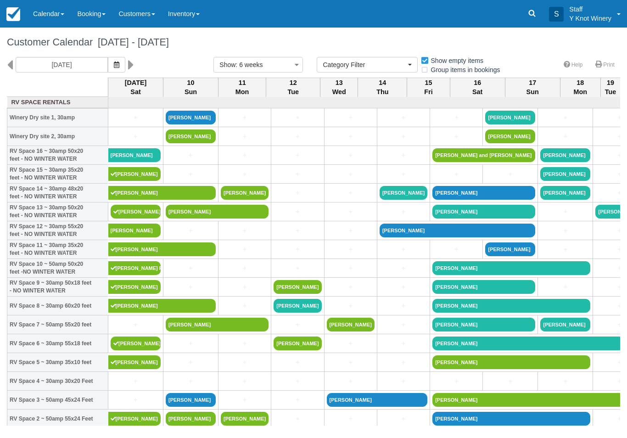
select select
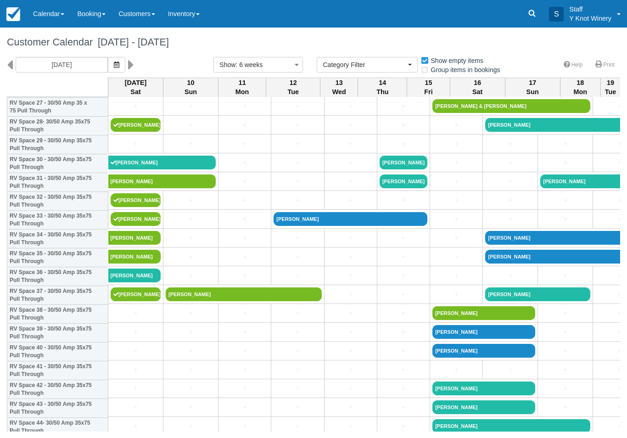
scroll to position [538, 0]
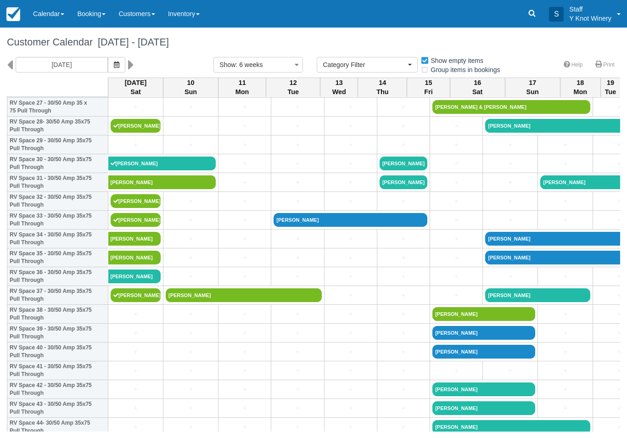
click at [141, 264] on link "[PERSON_NAME]" at bounding box center [134, 258] width 53 height 14
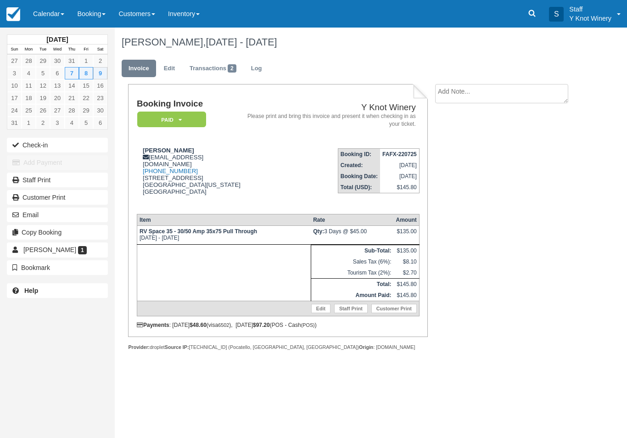
click at [35, 147] on button "Check-in" at bounding box center [57, 145] width 101 height 15
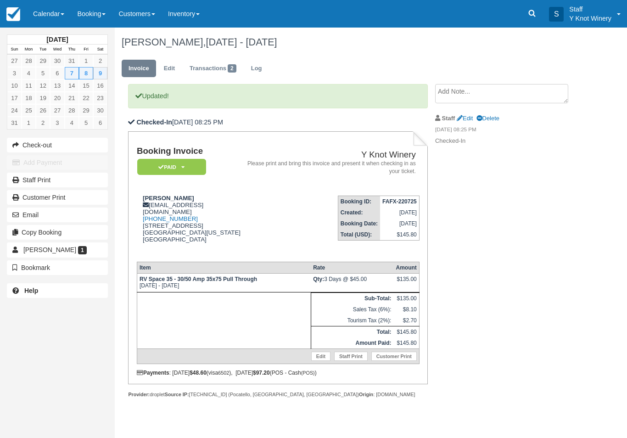
click at [47, 14] on link "Calendar" at bounding box center [49, 14] width 44 height 28
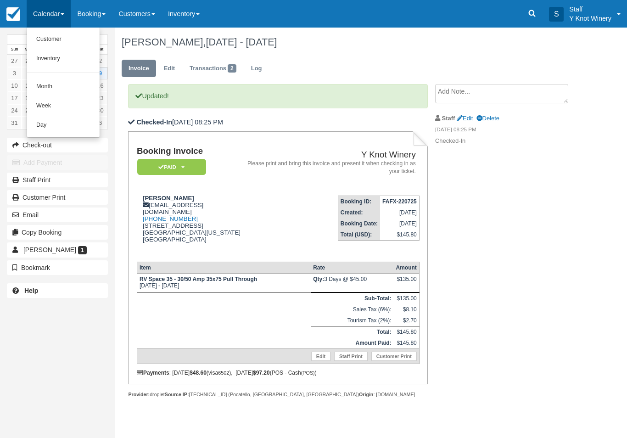
click at [46, 39] on link "Customer" at bounding box center [63, 39] width 73 height 19
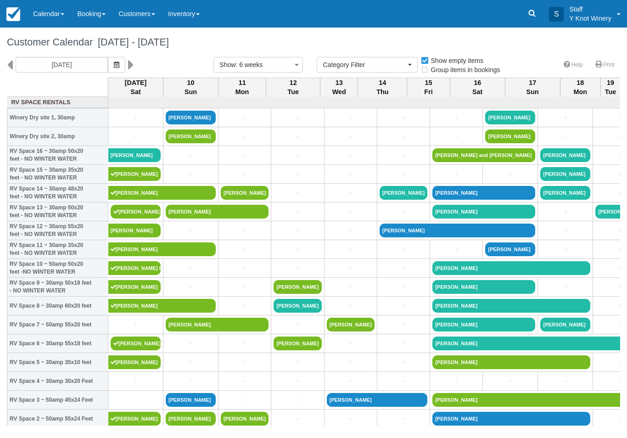
select select
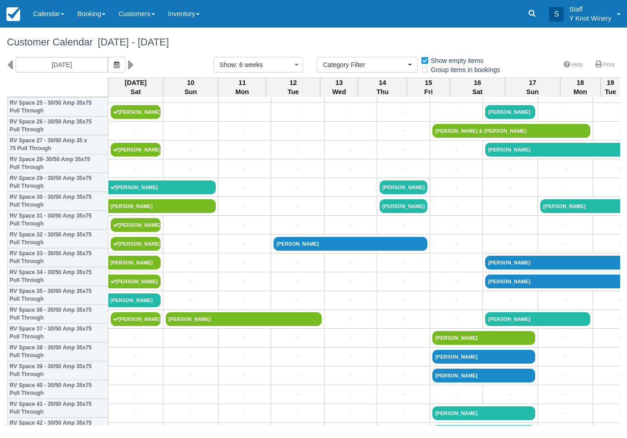
scroll to position [500, 0]
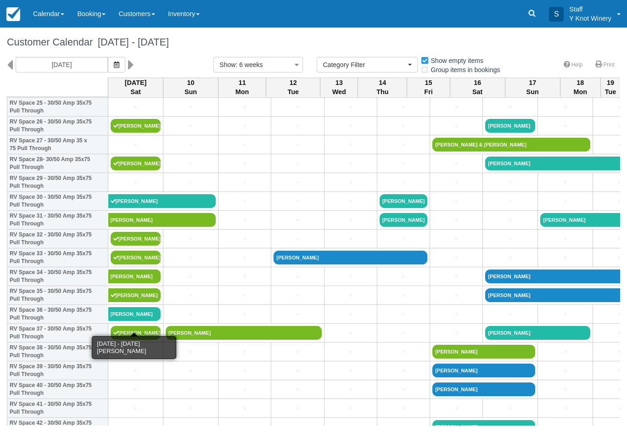
click at [130, 321] on link "[PERSON_NAME]" at bounding box center [134, 314] width 53 height 14
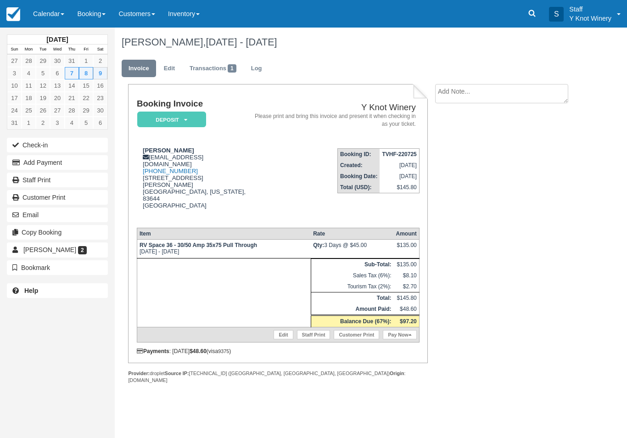
click at [403, 337] on link "Pay Now" at bounding box center [400, 334] width 34 height 9
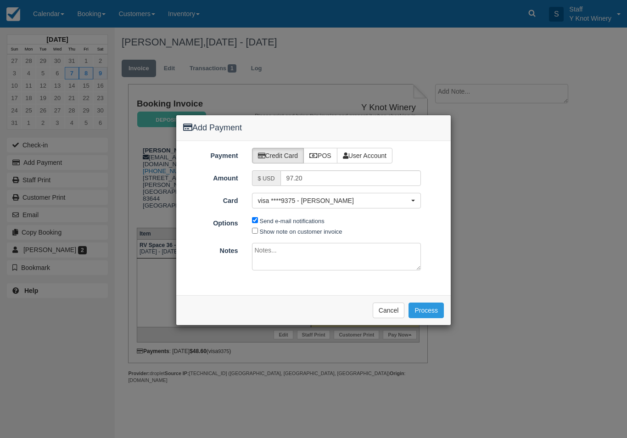
click at [336, 202] on span "visa ****9375 - DANIELLE BUNDY" at bounding box center [334, 200] width 152 height 9
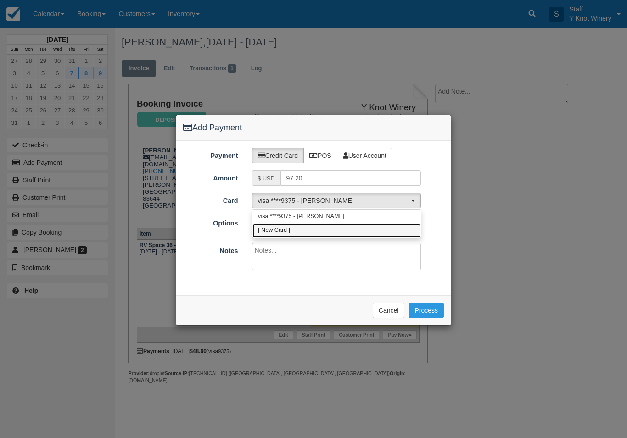
click at [292, 232] on link "[ New Card ]" at bounding box center [337, 231] width 168 height 14
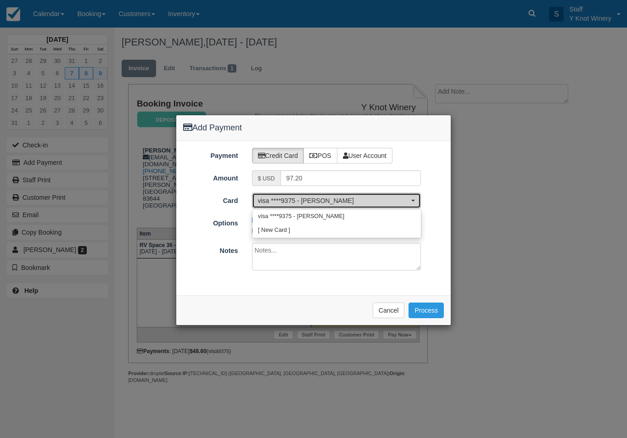
select select "0"
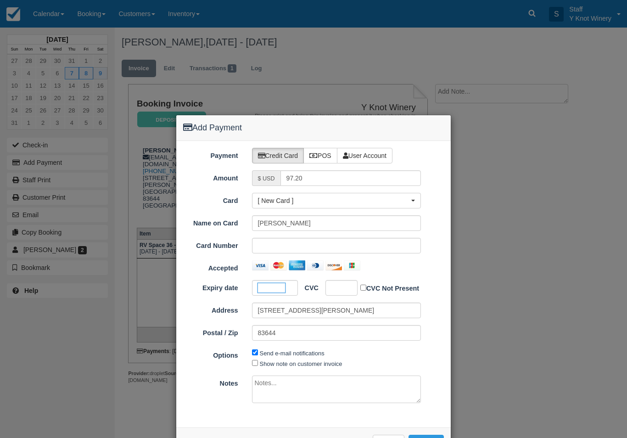
click at [347, 284] on div at bounding box center [341, 288] width 32 height 16
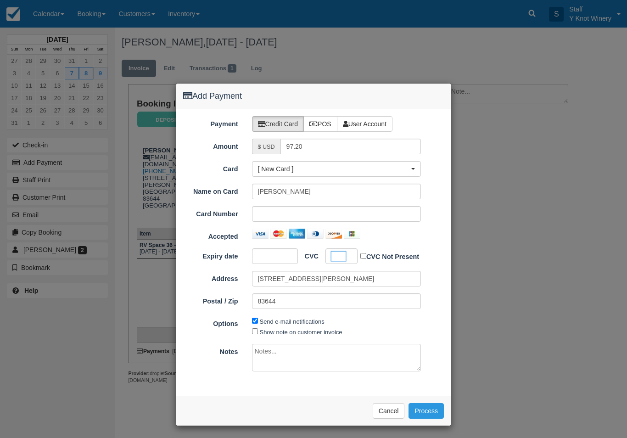
scroll to position [31, 0]
click at [429, 407] on button "Process" at bounding box center [426, 412] width 35 height 16
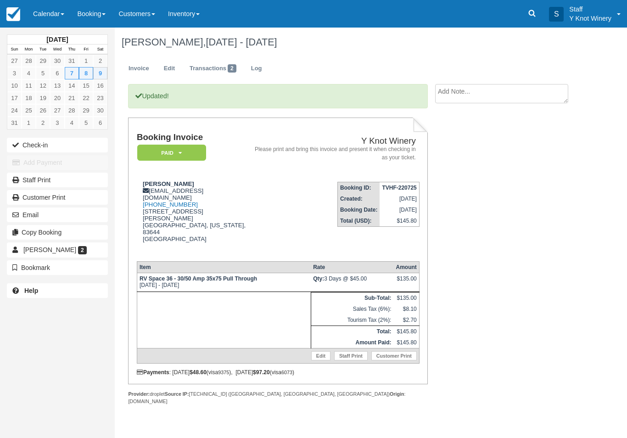
click at [33, 144] on button "Check-in" at bounding box center [57, 145] width 101 height 15
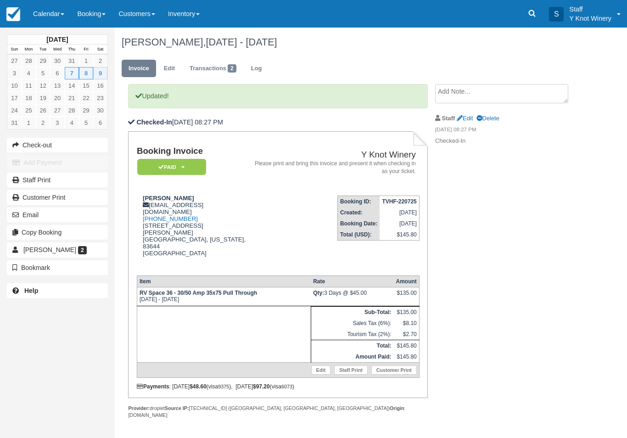
click at [46, 18] on link "Calendar" at bounding box center [49, 14] width 44 height 28
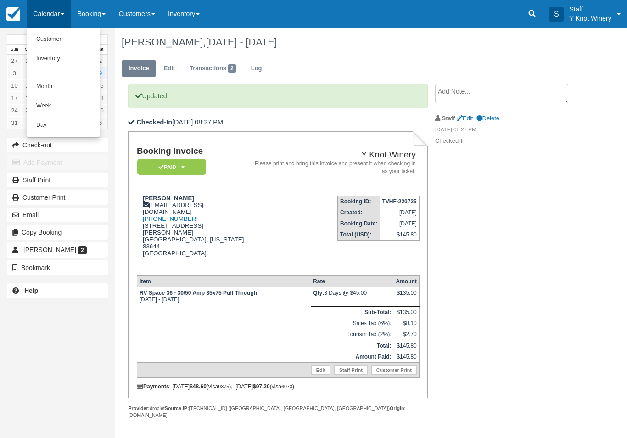
click at [50, 42] on link "Customer" at bounding box center [63, 39] width 73 height 19
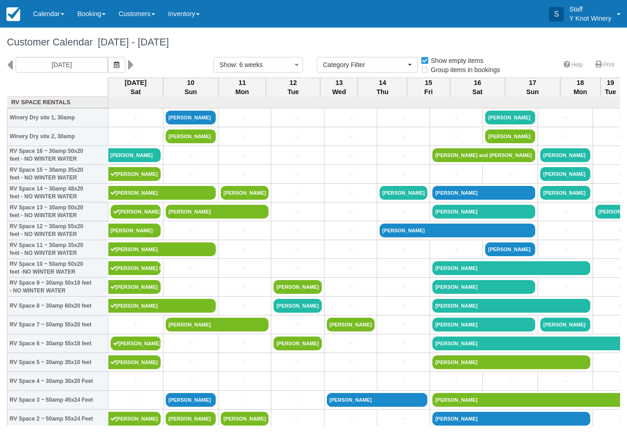
select select
